Goal: Navigation & Orientation: Understand site structure

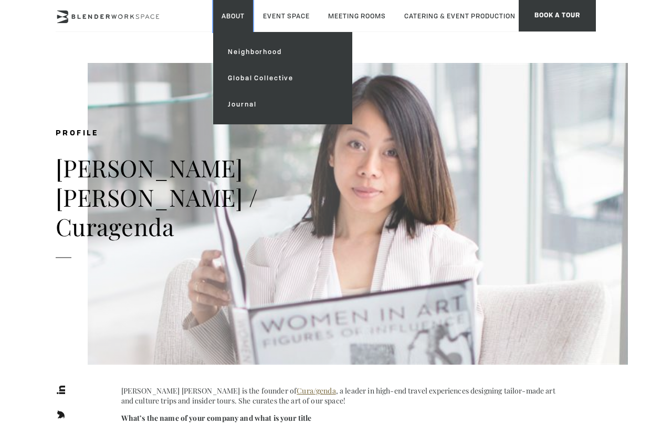
click at [227, 17] on link "About" at bounding box center [233, 16] width 40 height 32
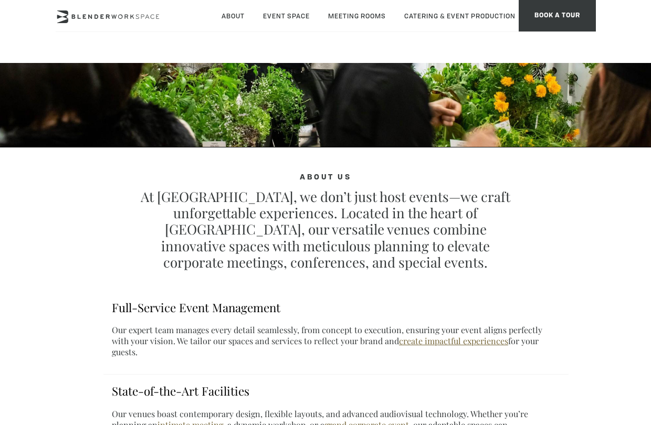
scroll to position [260, 0]
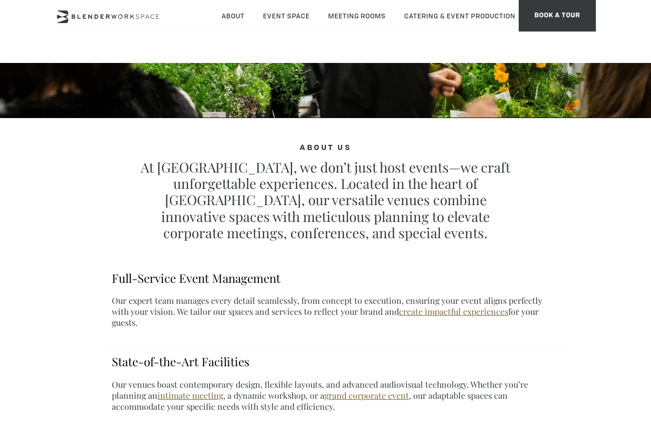
click at [179, 166] on p "At Blender, we don’t just host events—we craft unforgettable experiences. Locat…" at bounding box center [325, 200] width 381 height 82
copy p "Blender"
click at [110, 23] on icon at bounding box center [108, 16] width 105 height 13
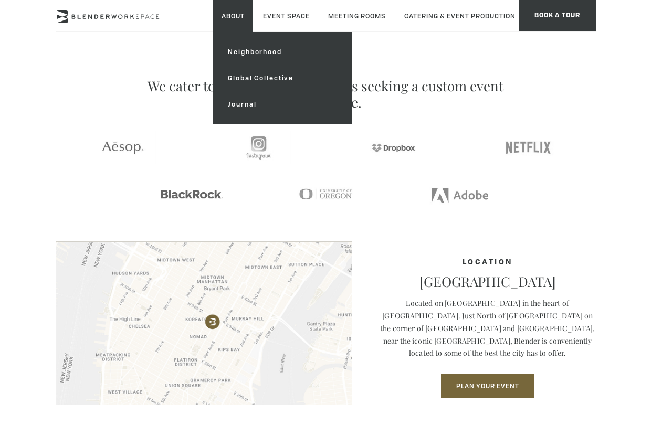
scroll to position [1381, 0]
